Goal: Communication & Community: Ask a question

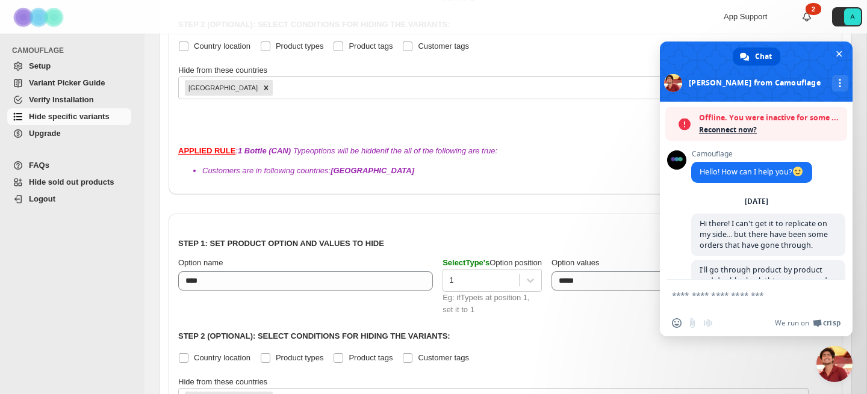
scroll to position [1, 0]
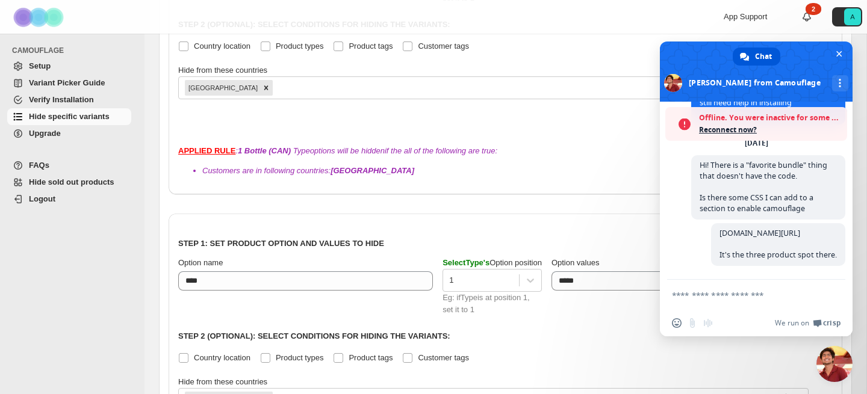
click at [733, 130] on span "Reconnect now?" at bounding box center [770, 130] width 142 height 12
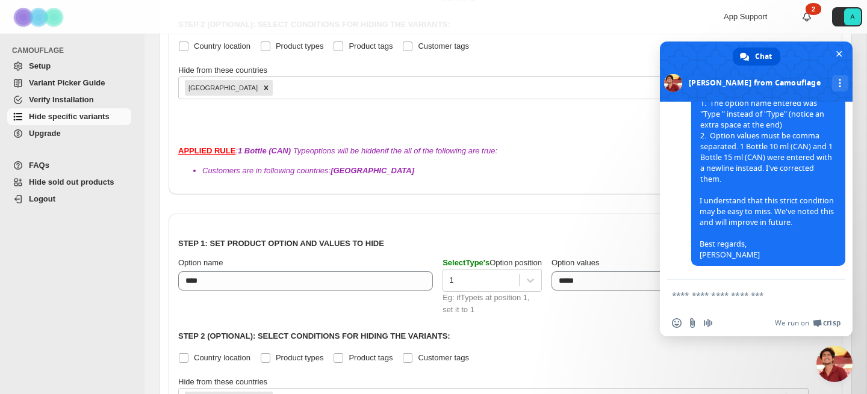
scroll to position [6756, 0]
click at [724, 295] on textarea "Compose your message..." at bounding box center [743, 295] width 142 height 11
type textarea "**********"
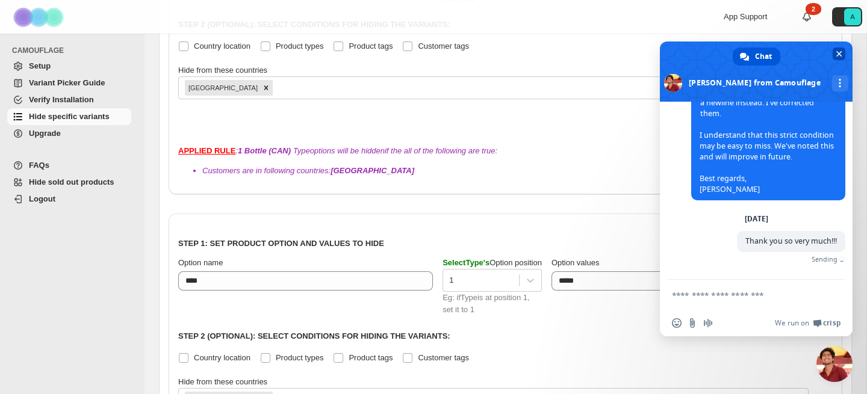
click at [840, 55] on span "Close chat" at bounding box center [839, 54] width 6 height 6
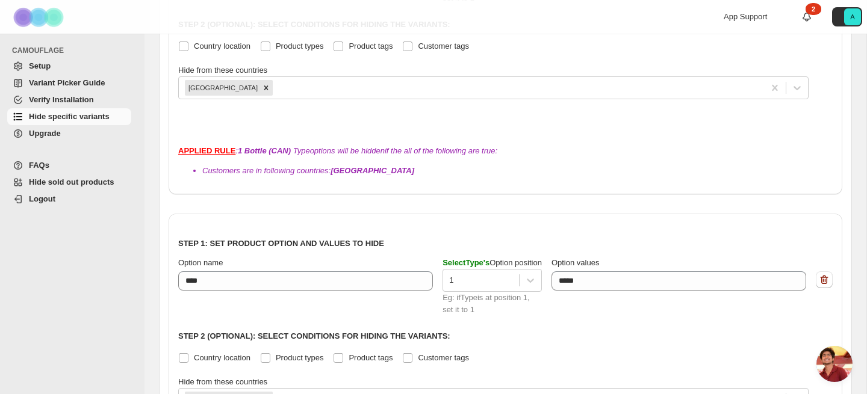
scroll to position [6808, 0]
